Goal: Information Seeking & Learning: Learn about a topic

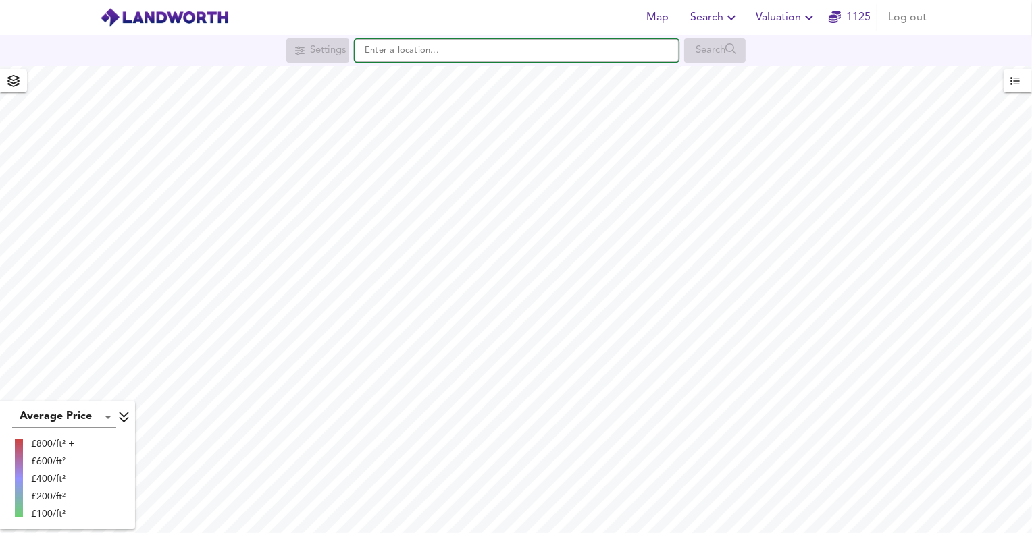
click at [439, 52] on input "text" at bounding box center [516, 50] width 324 height 23
paste input "[STREET_ADDRESS]"
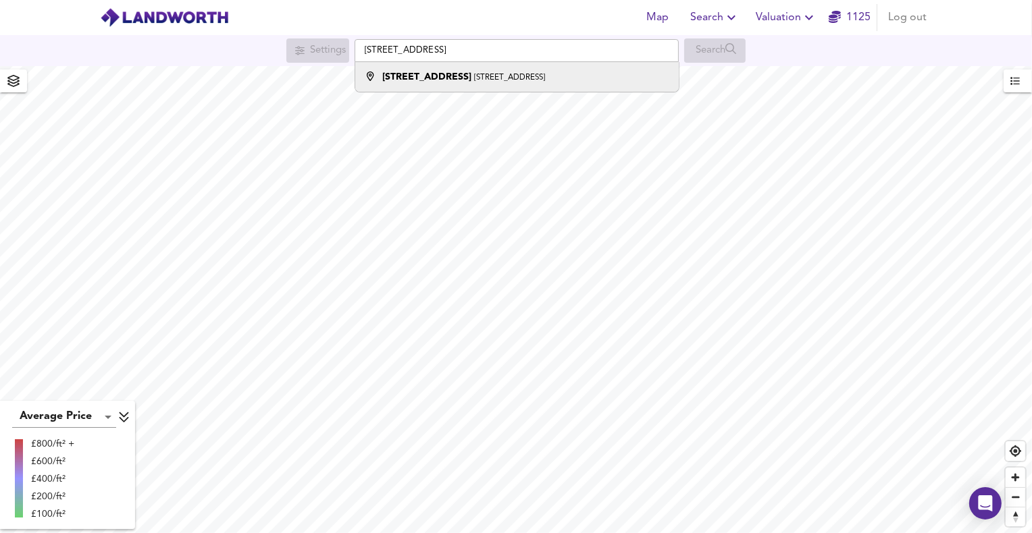
click at [520, 84] on li "[STREET_ADDRESS]" at bounding box center [516, 77] width 323 height 30
type input "[STREET_ADDRESS]"
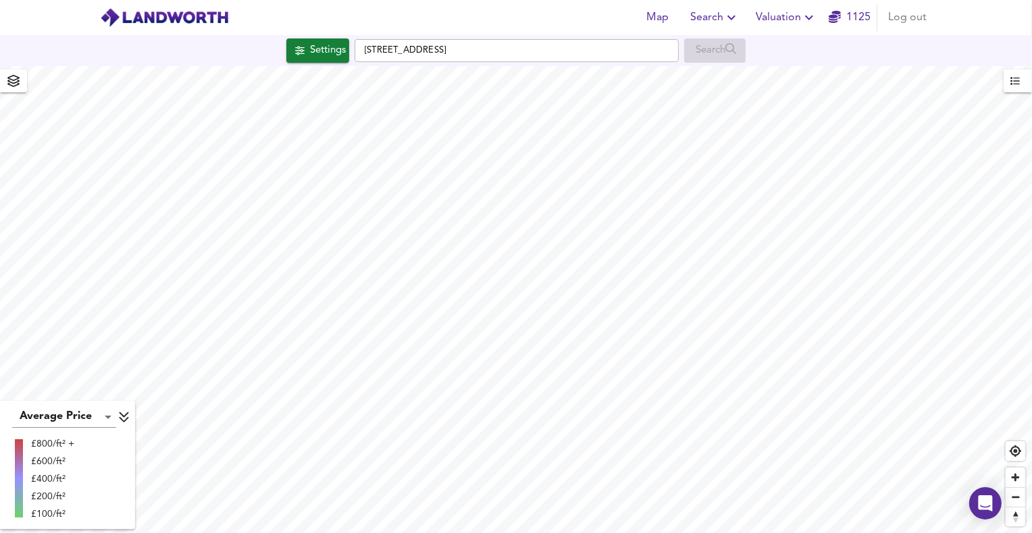
checkbox input "false"
checkbox input "true"
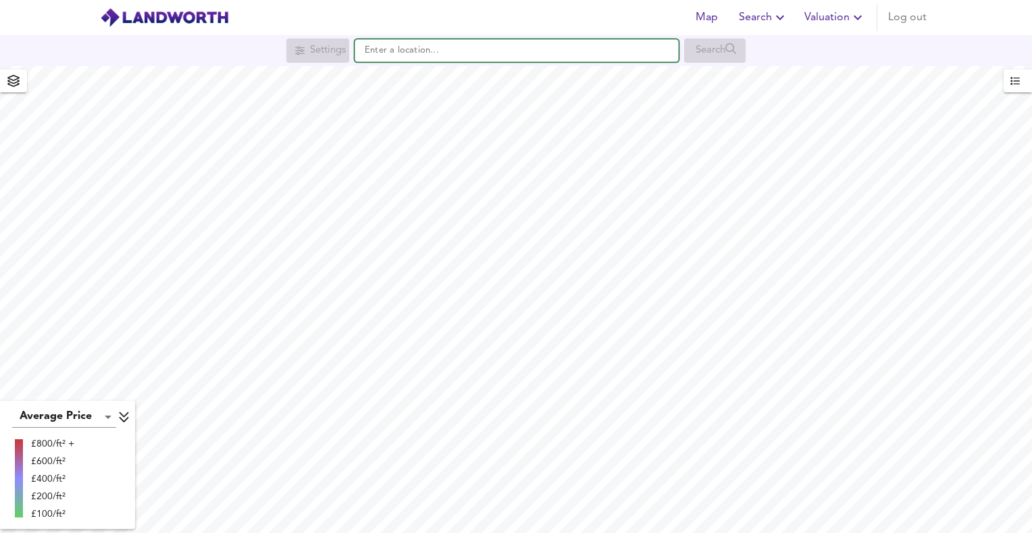
click at [602, 45] on input "text" at bounding box center [516, 50] width 324 height 23
paste input "GRACEWELL CARE HOME, GARDNER WAY, ADDERBURY, OXON, OX17 3FW"
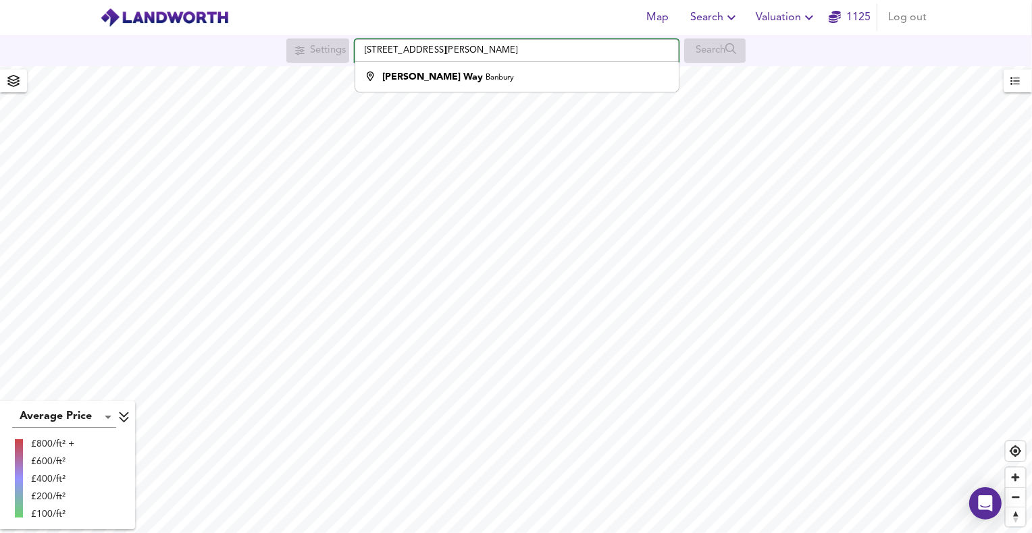
click at [281, 73] on div "Map Search Valuation 1125 Log out Settings GRACEWELL CARE HOME, GARDNER WAY, AD…" at bounding box center [516, 266] width 1032 height 533
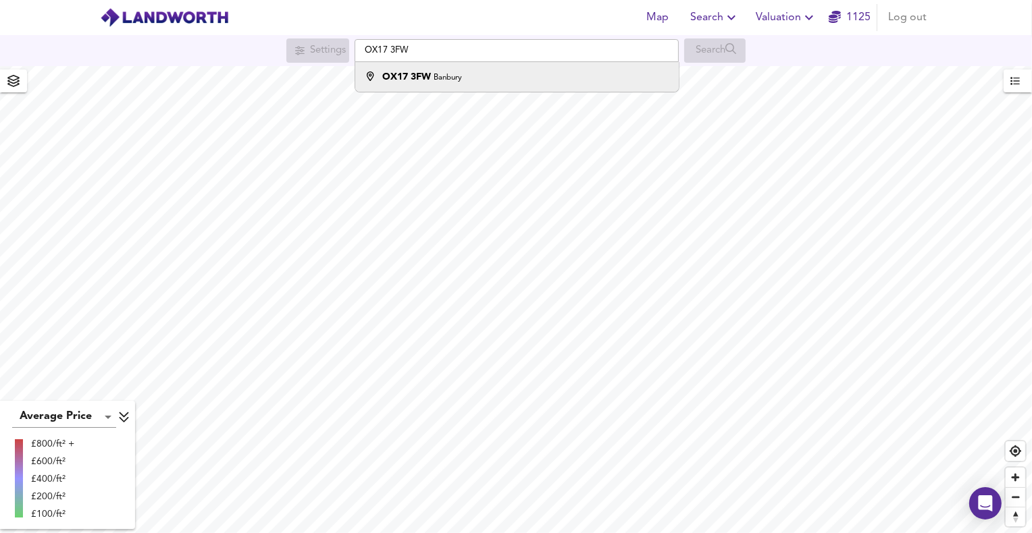
click at [452, 70] on div "OX17 3FW Banbury" at bounding box center [422, 77] width 80 height 14
type input "Banbury OX17 3FW"
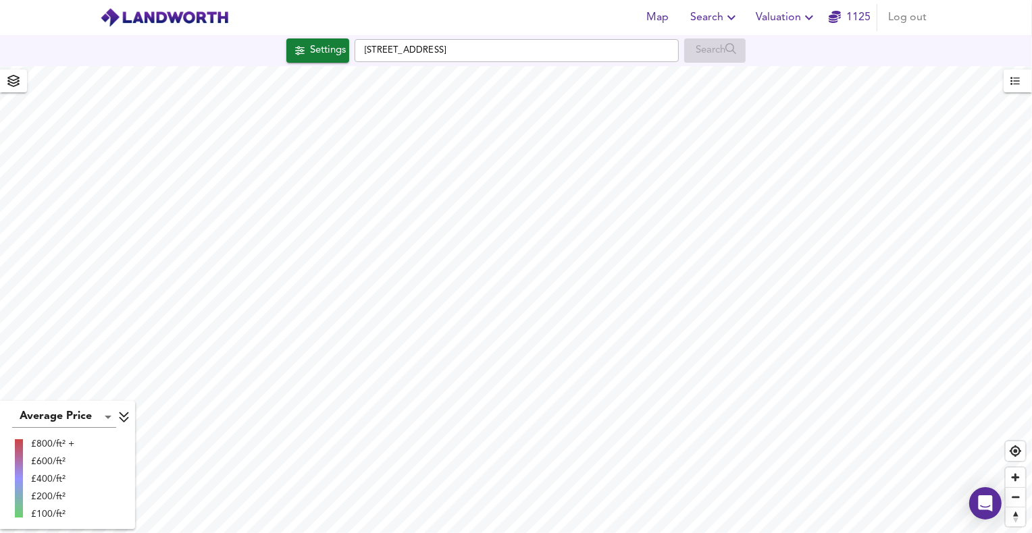
checkbox input "false"
checkbox input "true"
